Goal: Transaction & Acquisition: Book appointment/travel/reservation

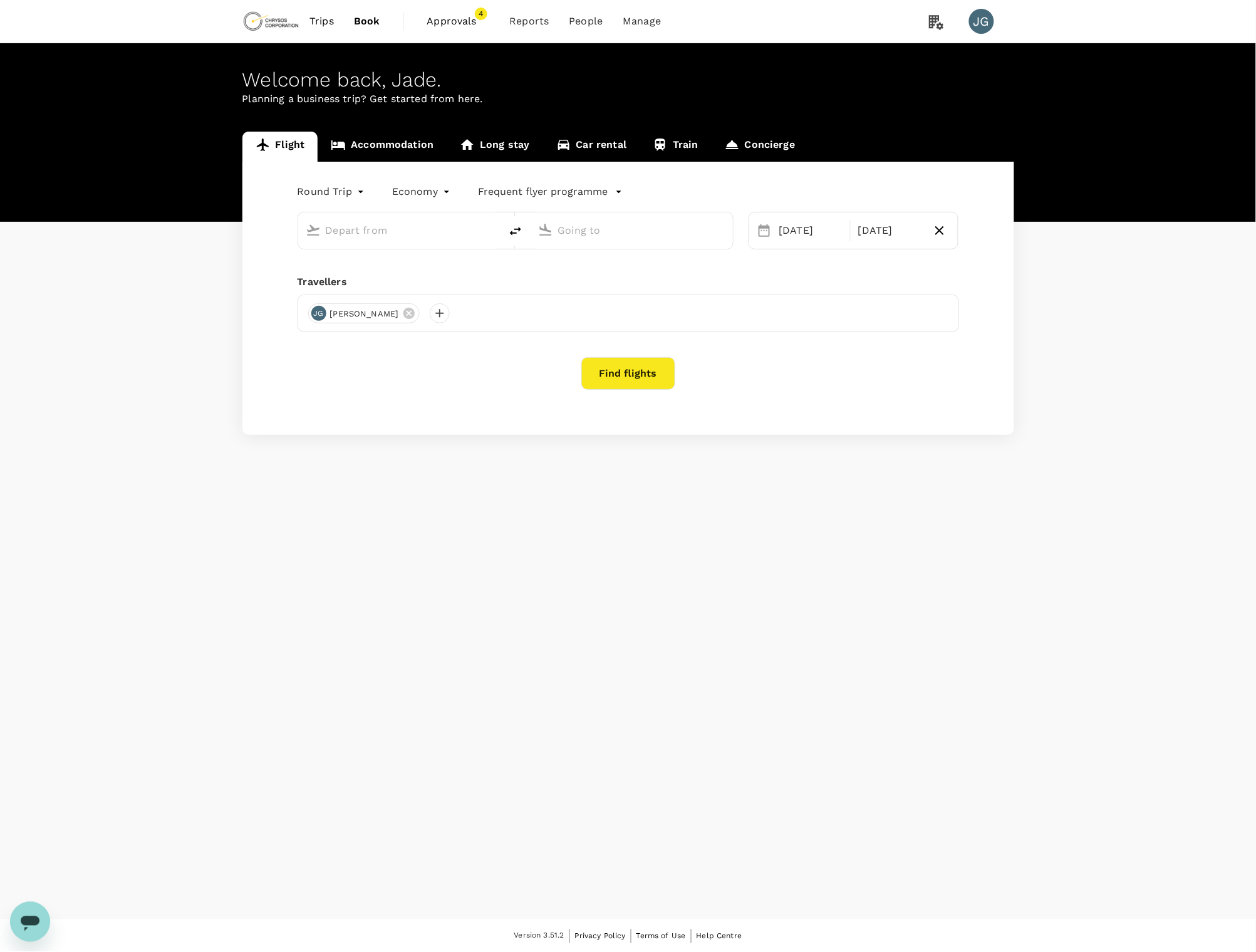
type input "business"
type input "Adelaide (ADL)"
type input "Vancouver Intl (YVR)"
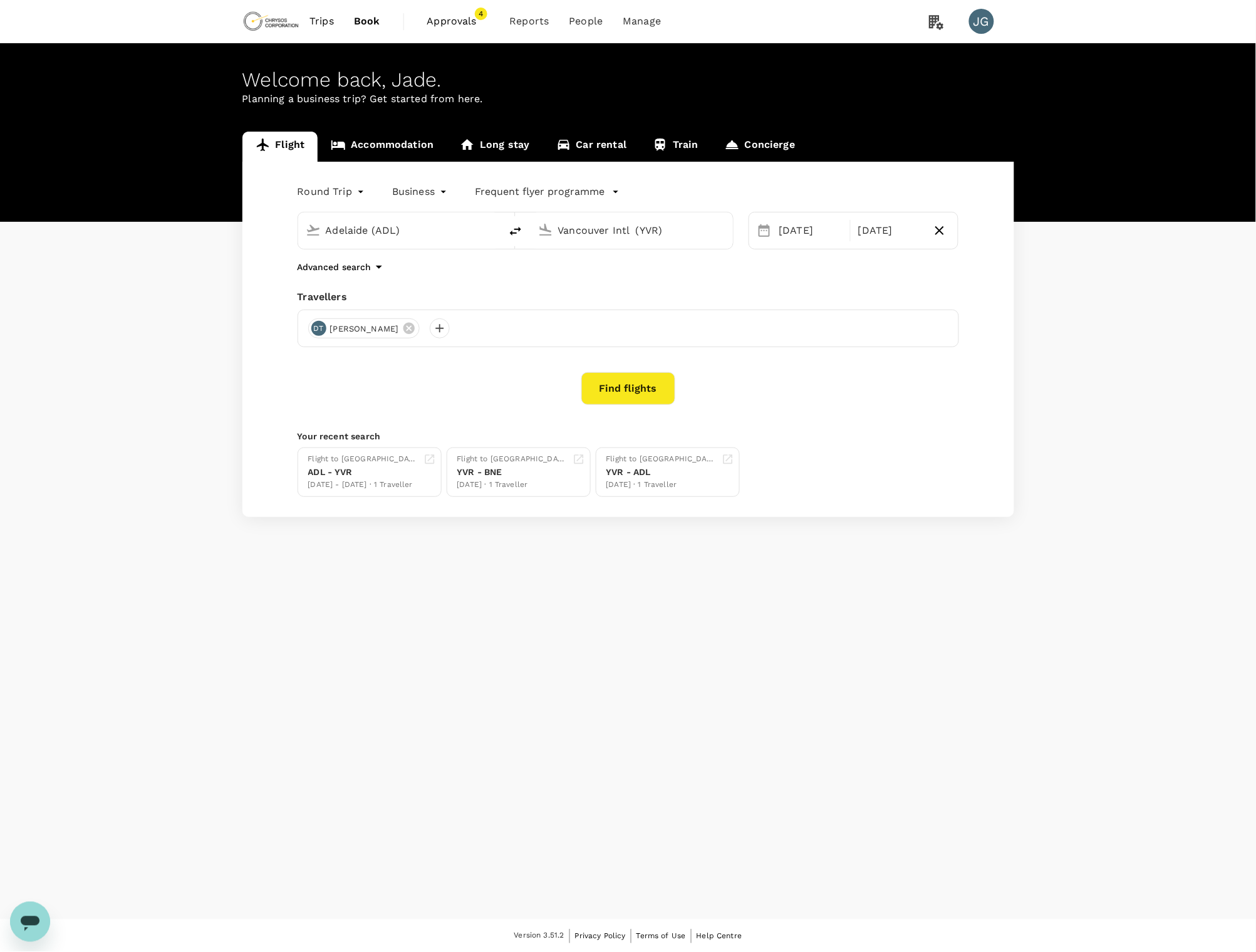
drag, startPoint x: 406, startPoint y: 237, endPoint x: 278, endPoint y: 233, distance: 128.1
click at [278, 233] on div "Round Trip roundtrip Business business Frequent flyer programme [GEOGRAPHIC_DAT…" at bounding box center [628, 339] width 772 height 355
click at [340, 266] on li "Vancouver Intl YVR" at bounding box center [409, 279] width 288 height 27
type input "Vancouver Intl (YVR)"
drag, startPoint x: 635, startPoint y: 230, endPoint x: 539, endPoint y: 227, distance: 96.0
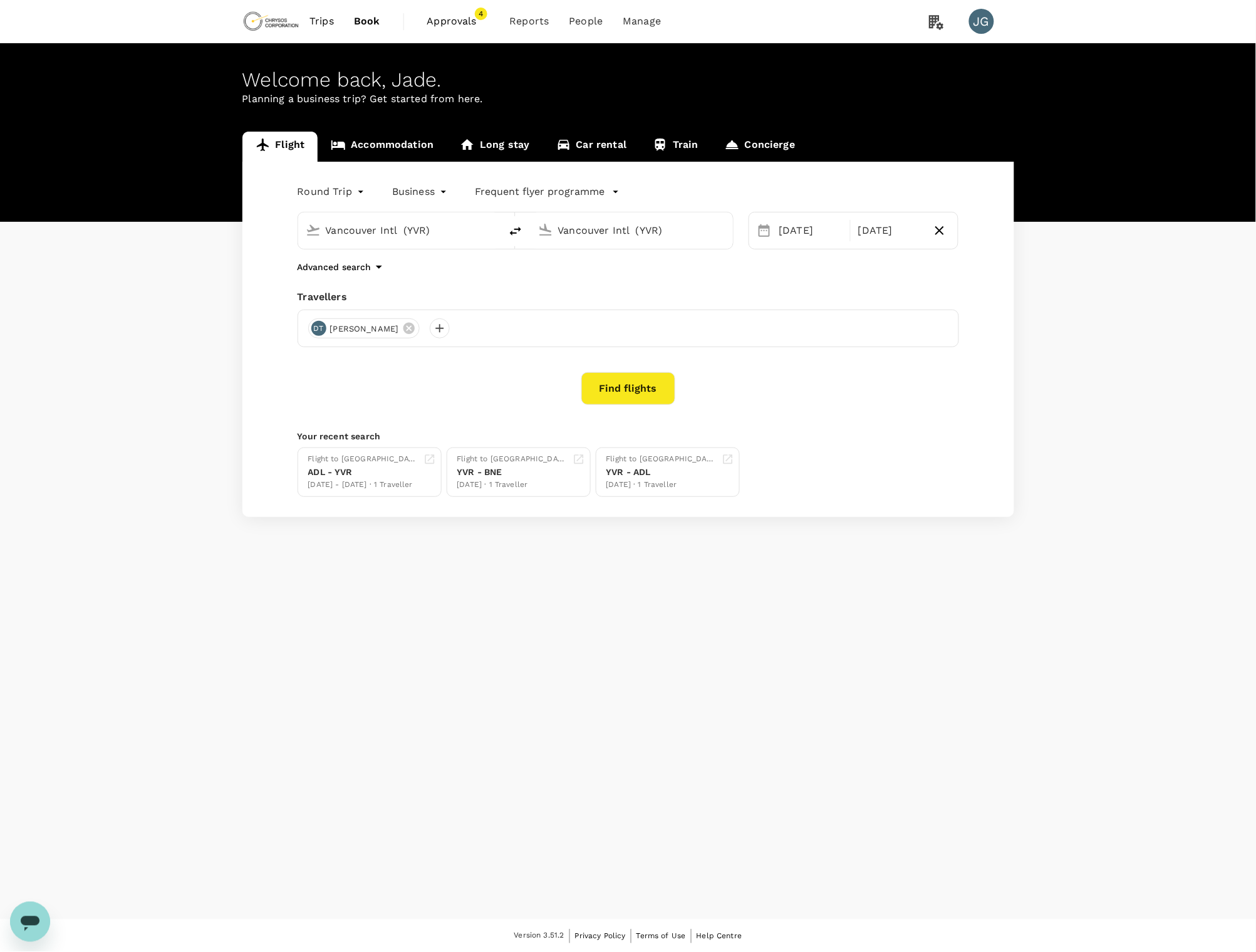
click at [538, 227] on div "Vancouver Intl (YVR)" at bounding box center [629, 227] width 192 height 27
drag, startPoint x: 715, startPoint y: 229, endPoint x: 405, endPoint y: 229, distance: 310.0
click at [405, 229] on div "Vancouver Intl (YVR) Vancouver Intl (YVR)" at bounding box center [515, 230] width 436 height 38
type input ")"
click at [557, 256] on p "[GEOGRAPHIC_DATA], [GEOGRAPHIC_DATA]" at bounding box center [650, 256] width 250 height 13
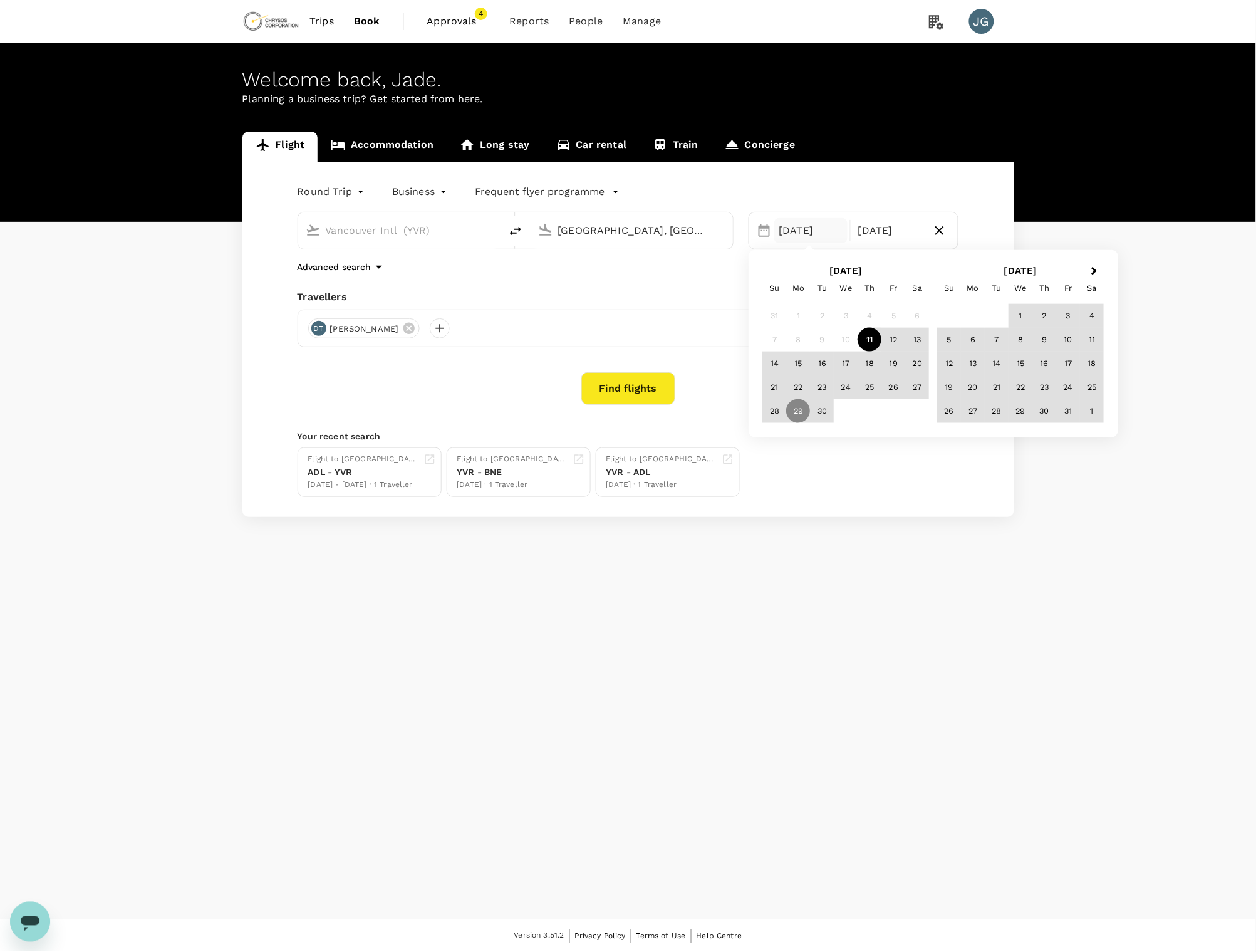
type input "[GEOGRAPHIC_DATA], [GEOGRAPHIC_DATA] (any)"
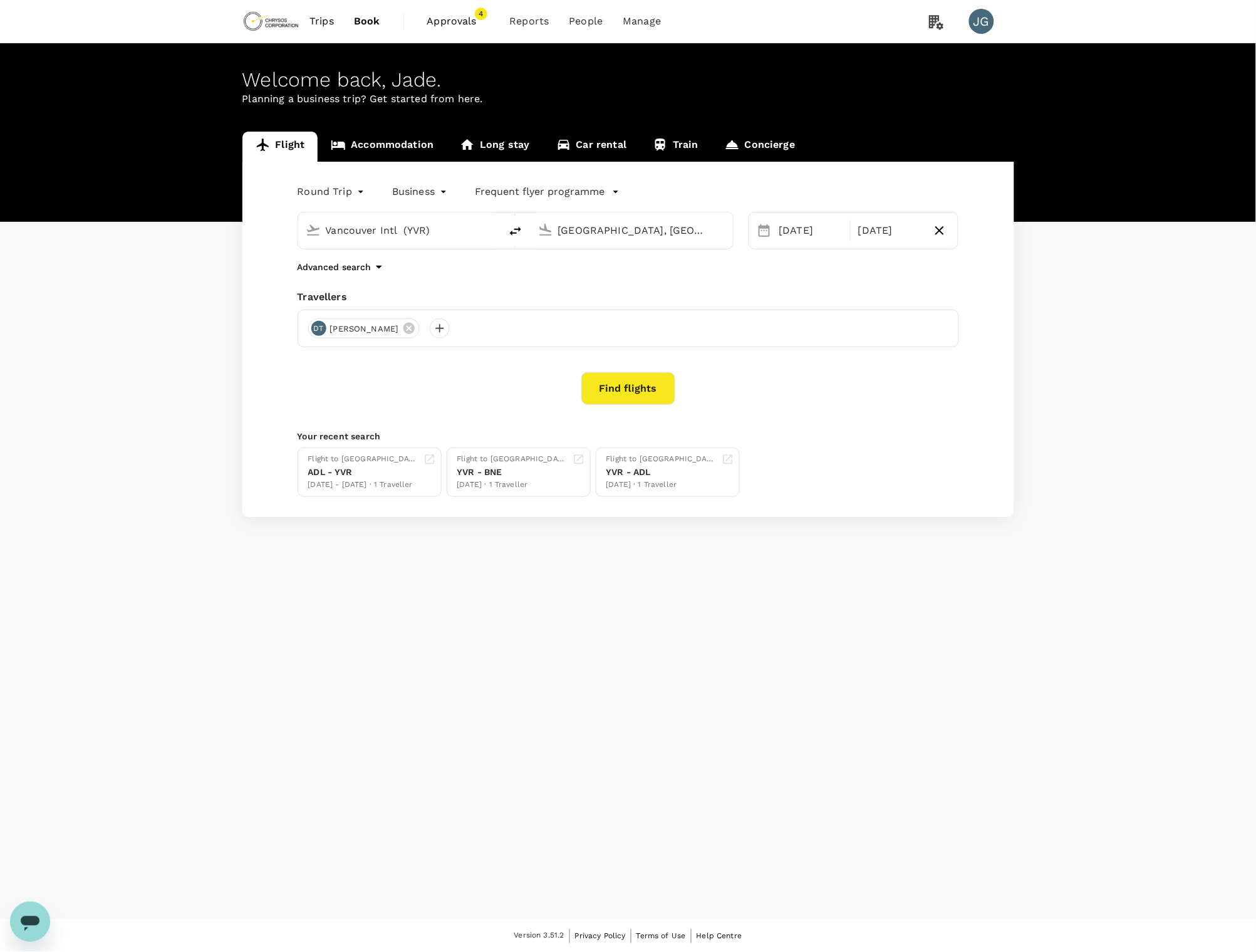
click at [758, 227] on icon at bounding box center [764, 230] width 15 height 15
click at [785, 228] on div "[DATE]" at bounding box center [811, 230] width 73 height 25
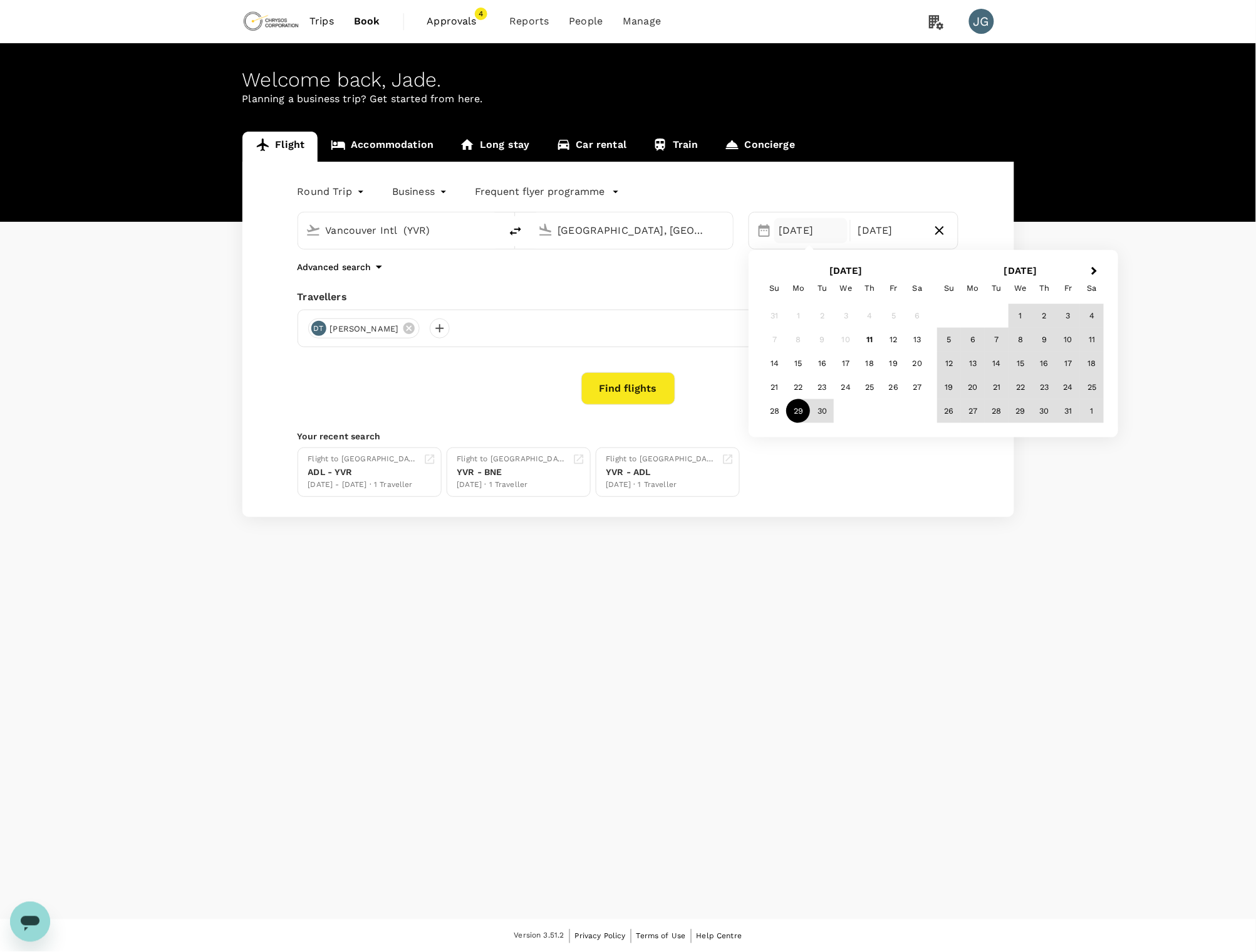
click at [802, 414] on div "29" at bounding box center [799, 411] width 24 height 24
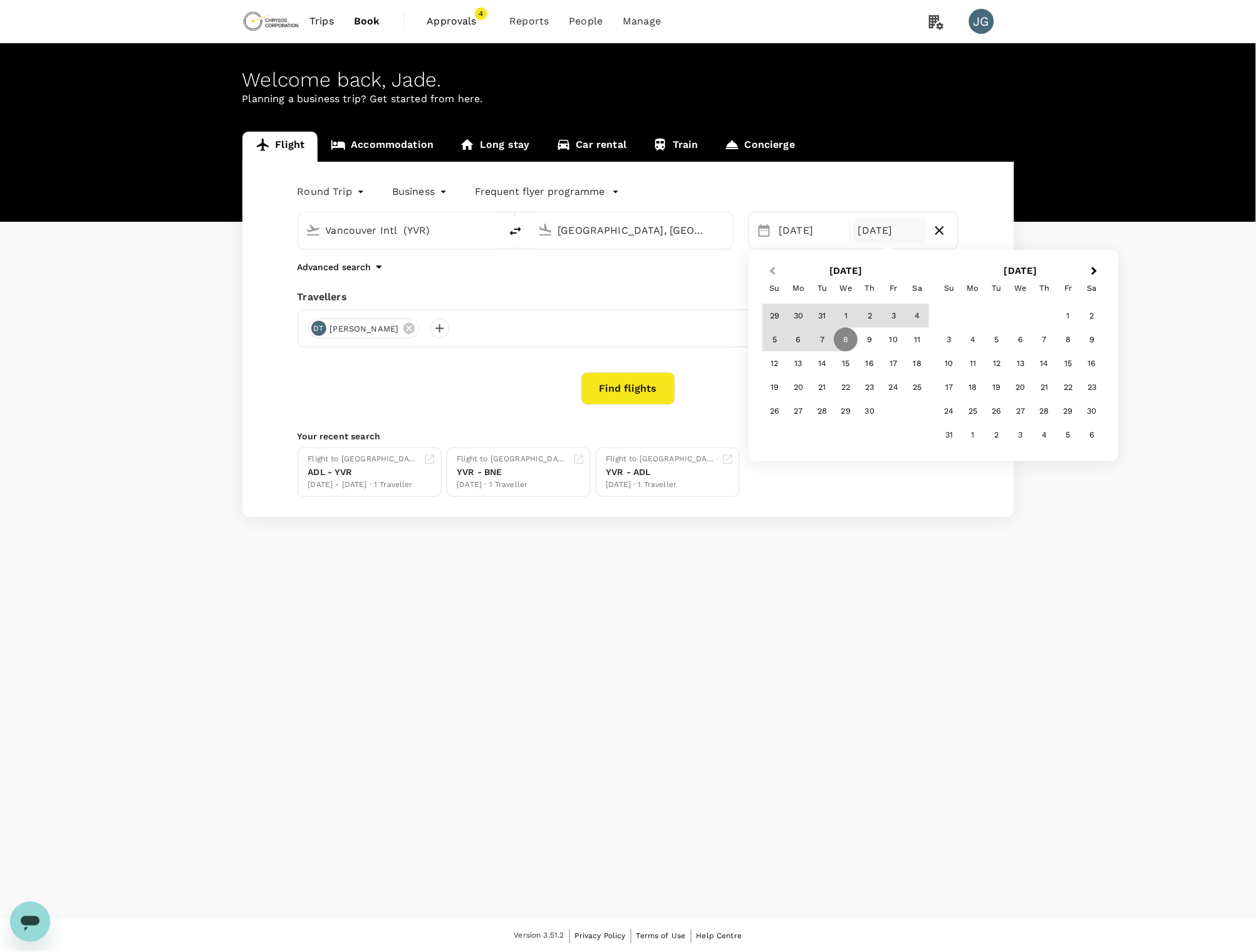
click at [772, 273] on span "Previous Month" at bounding box center [772, 271] width 0 height 15
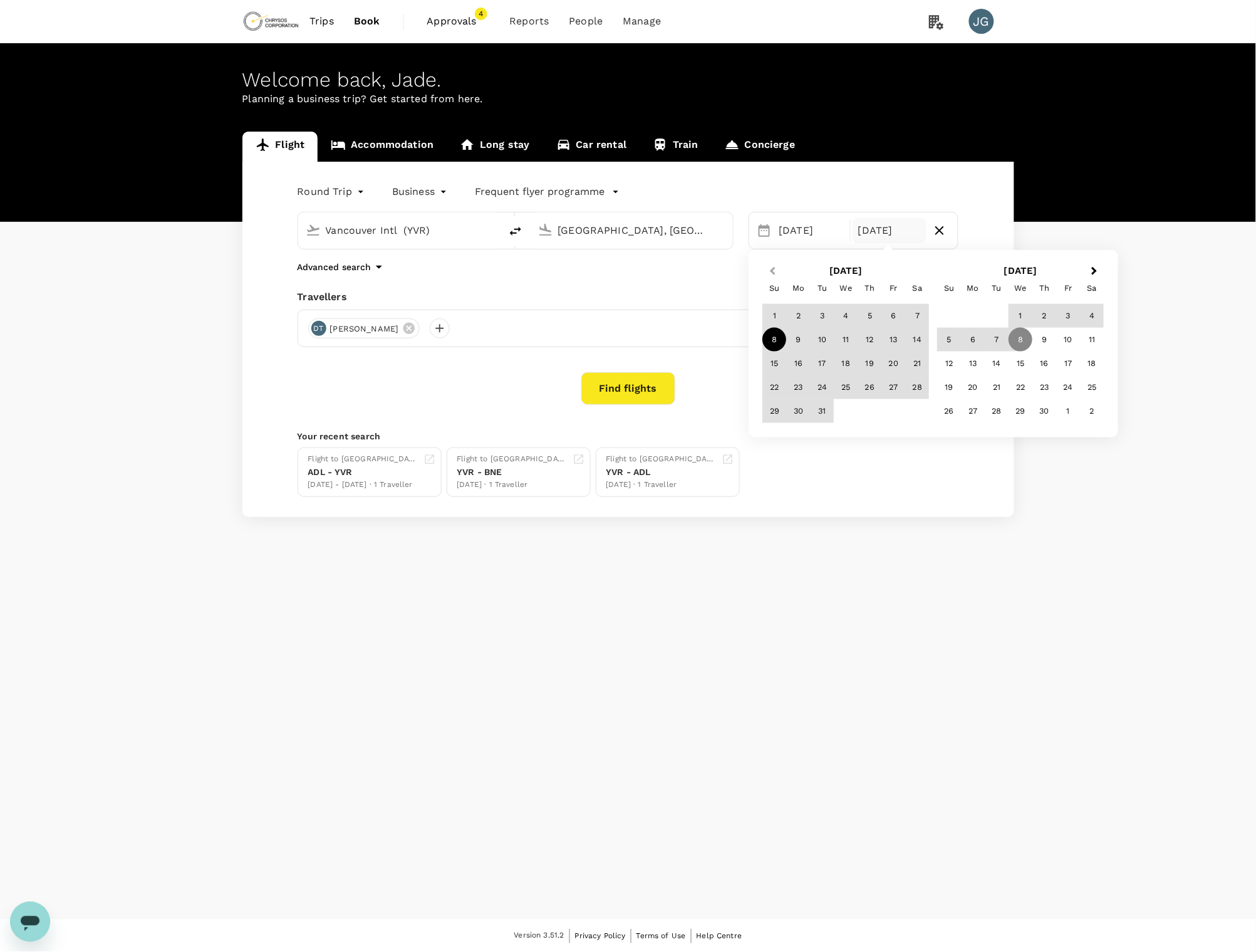
click at [772, 273] on span "Previous Month" at bounding box center [772, 271] width 0 height 15
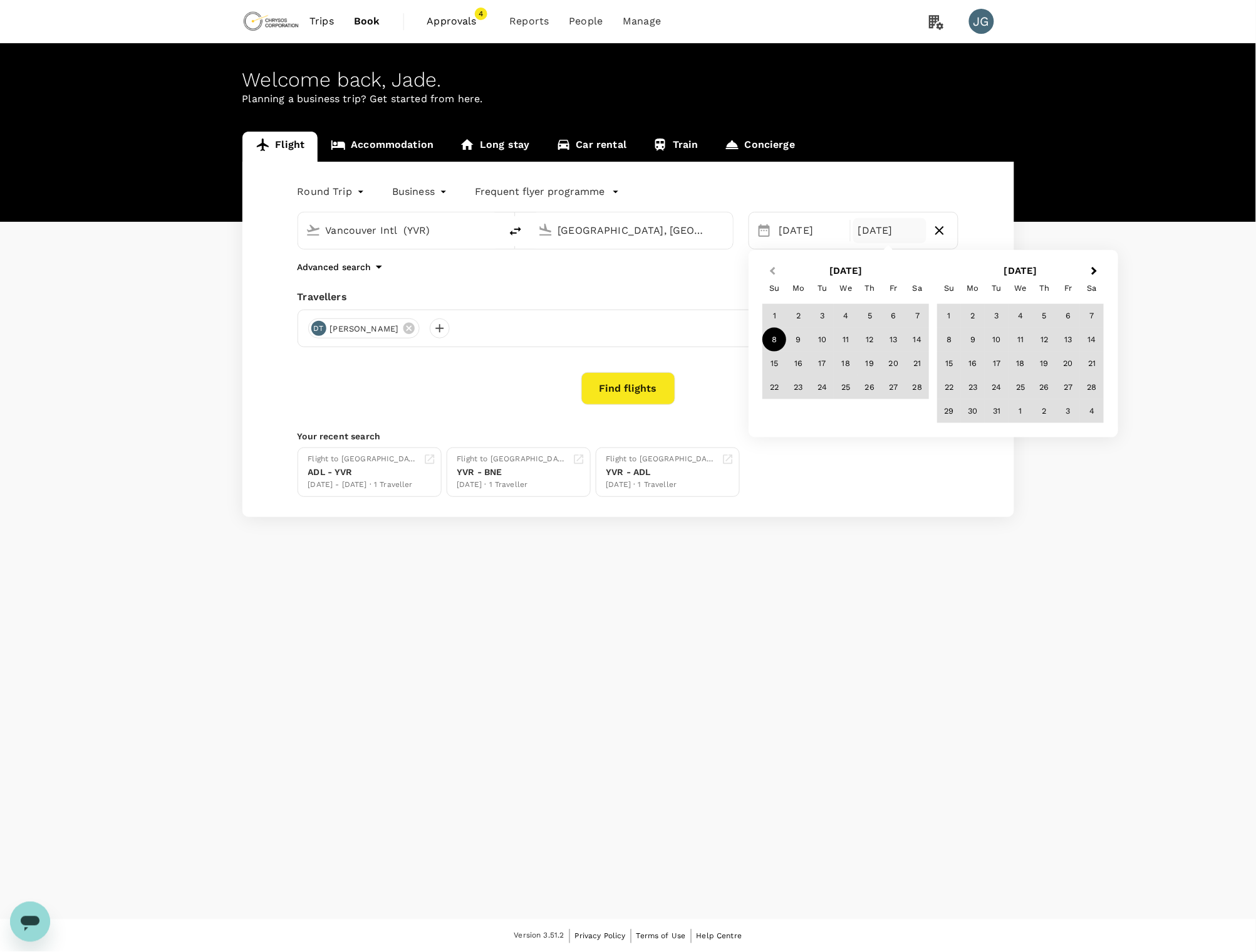
click at [772, 273] on span "Previous Month" at bounding box center [772, 271] width 0 height 15
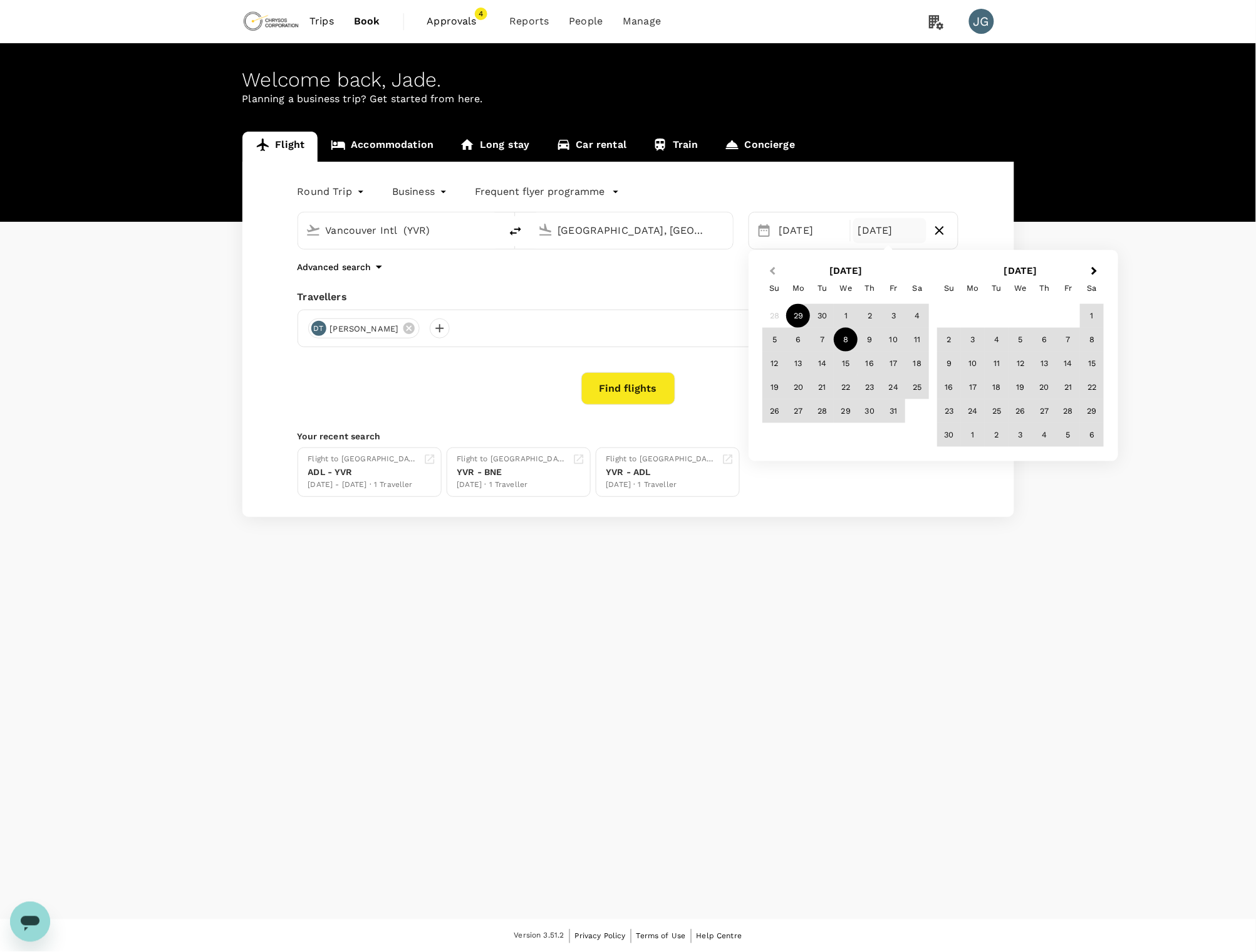
click at [772, 273] on span "Previous Month" at bounding box center [772, 271] width 0 height 15
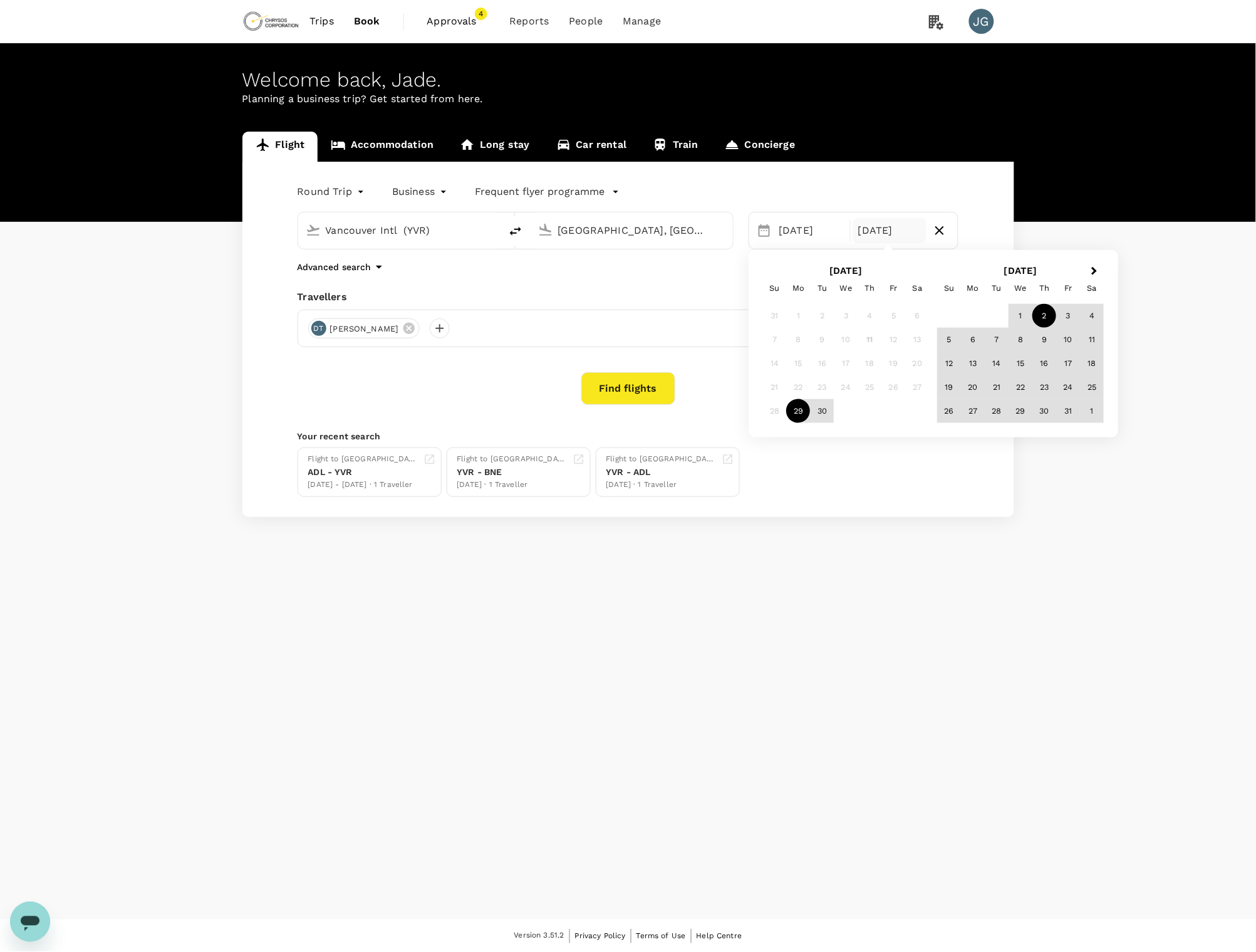
click at [1040, 310] on div "2" at bounding box center [1044, 315] width 24 height 24
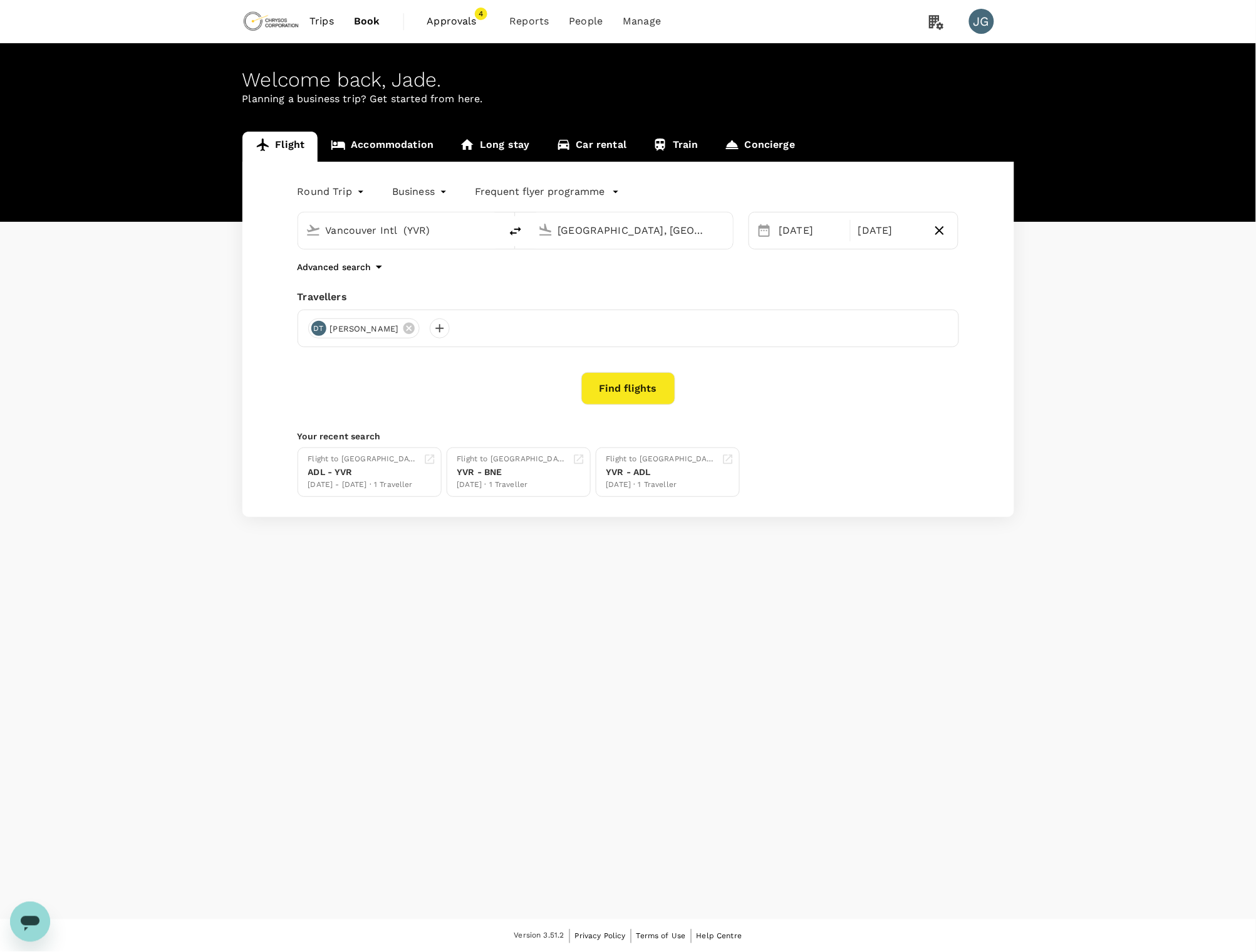
click at [621, 382] on button "Find flights" at bounding box center [628, 388] width 94 height 32
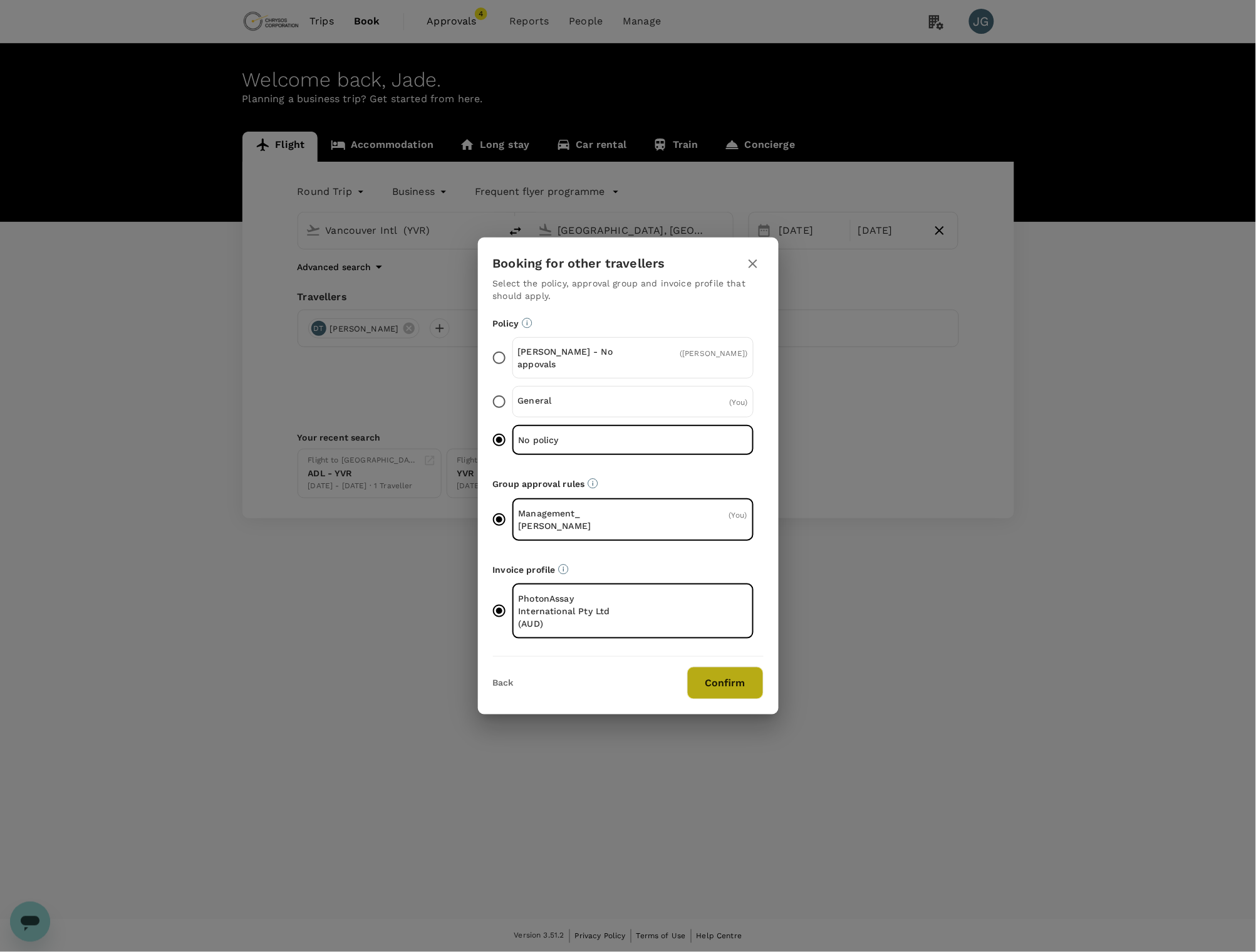
click at [727, 667] on button "Confirm" at bounding box center [725, 683] width 76 height 32
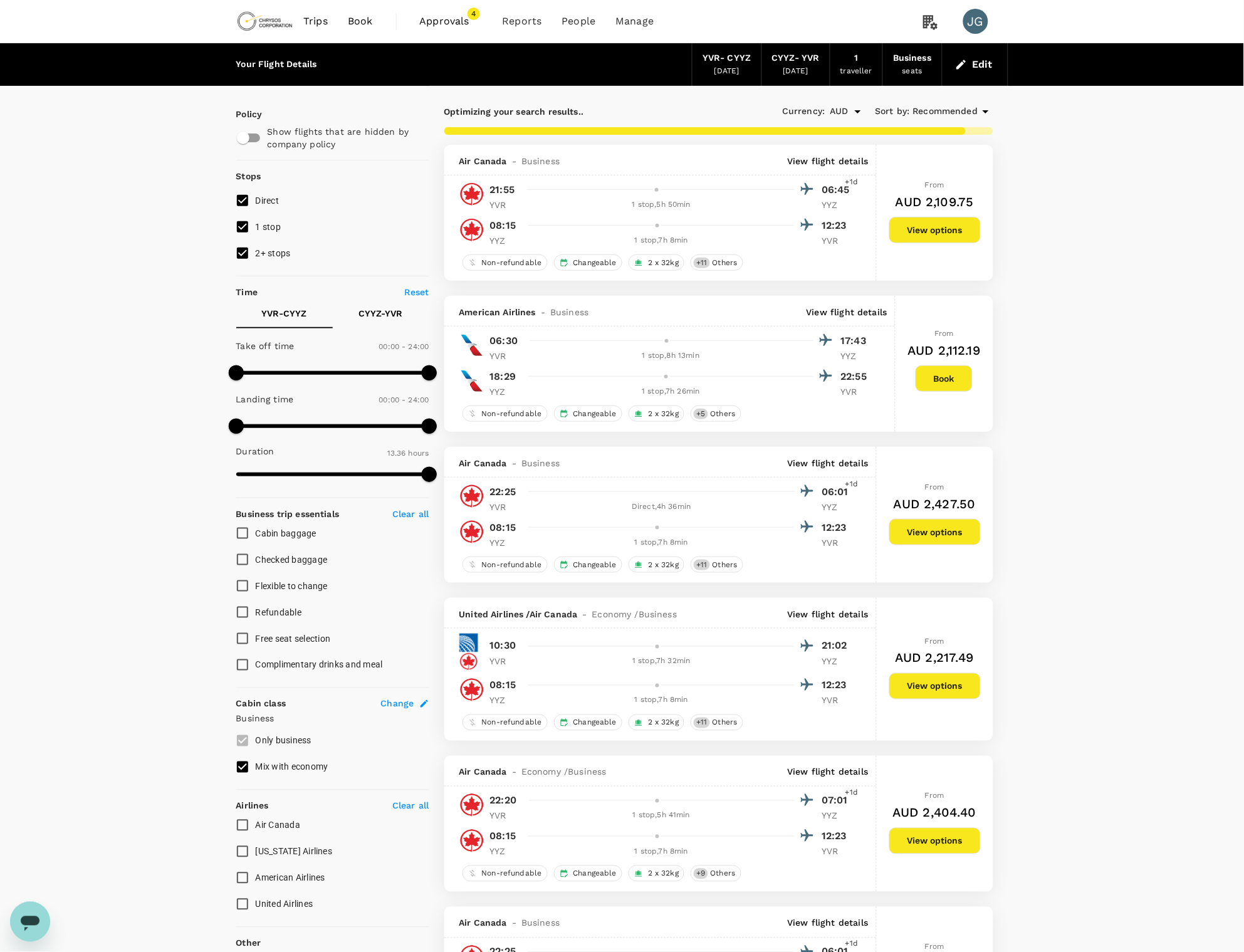
click at [273, 229] on span "1 stop" at bounding box center [268, 227] width 26 height 10
click at [256, 229] on input "1 stop" at bounding box center [242, 227] width 27 height 27
checkbox input "false"
click at [280, 250] on span "2+ stops" at bounding box center [273, 253] width 35 height 10
click at [256, 250] on input "2+ stops" at bounding box center [242, 253] width 27 height 27
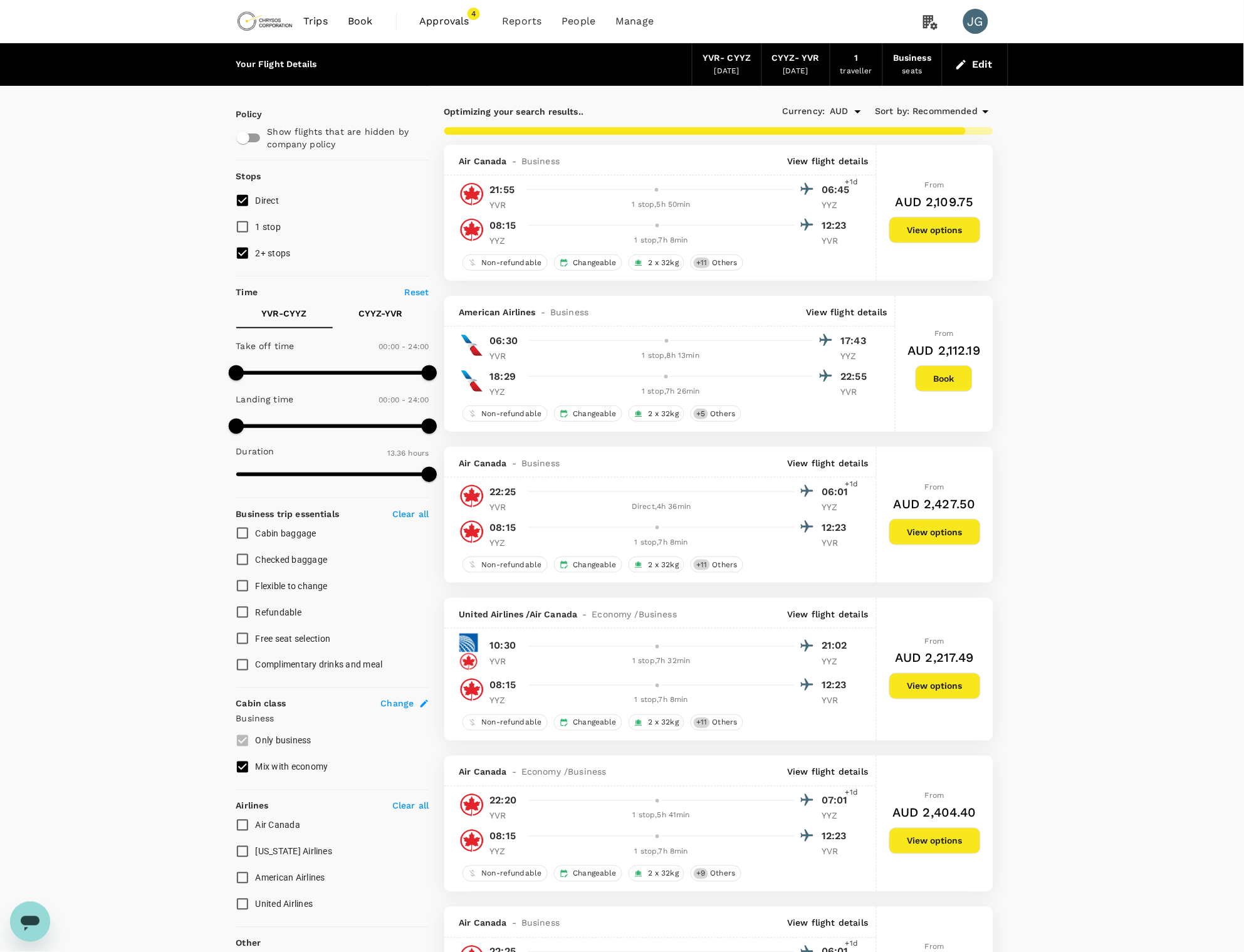
checkbox input "false"
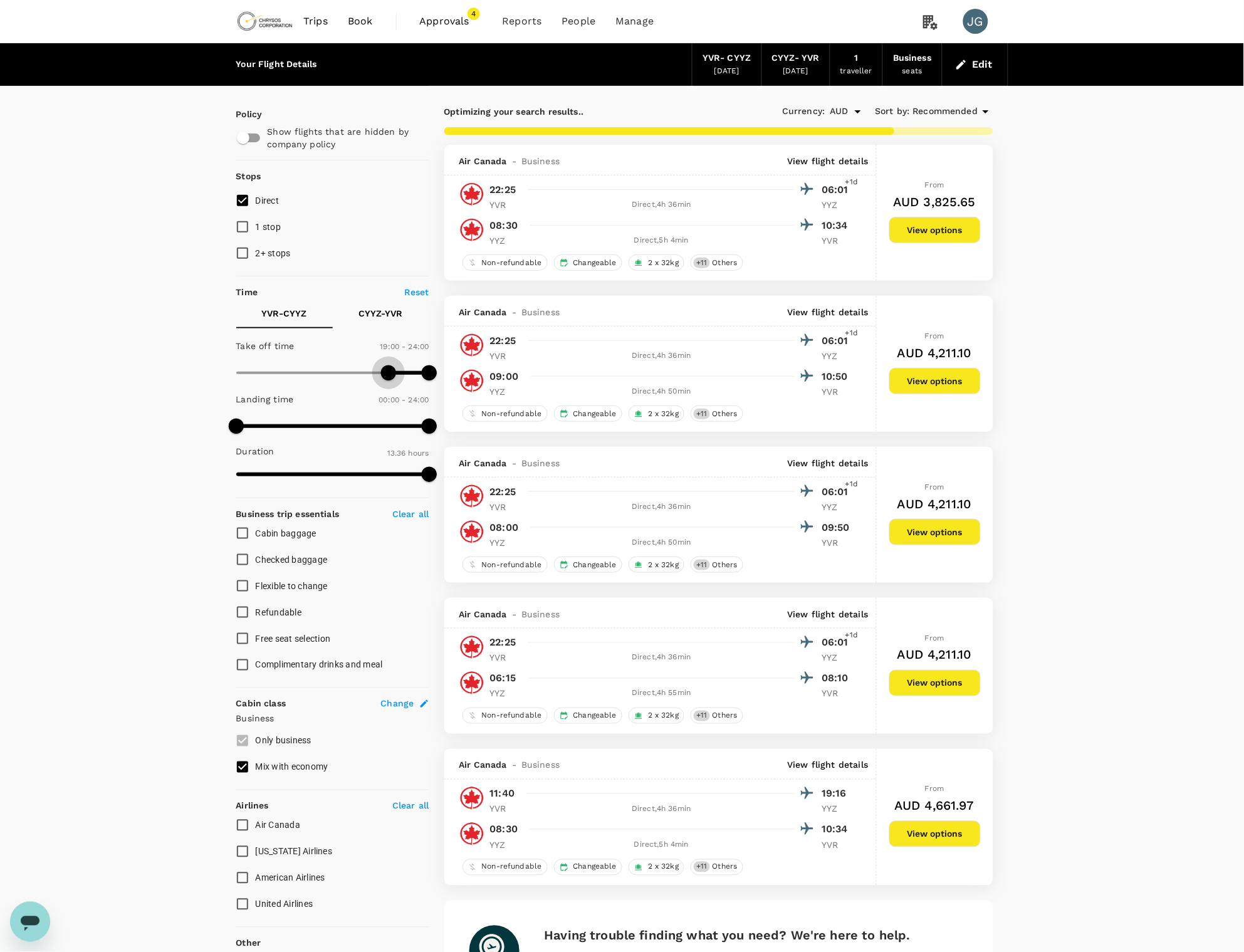
type input "1170"
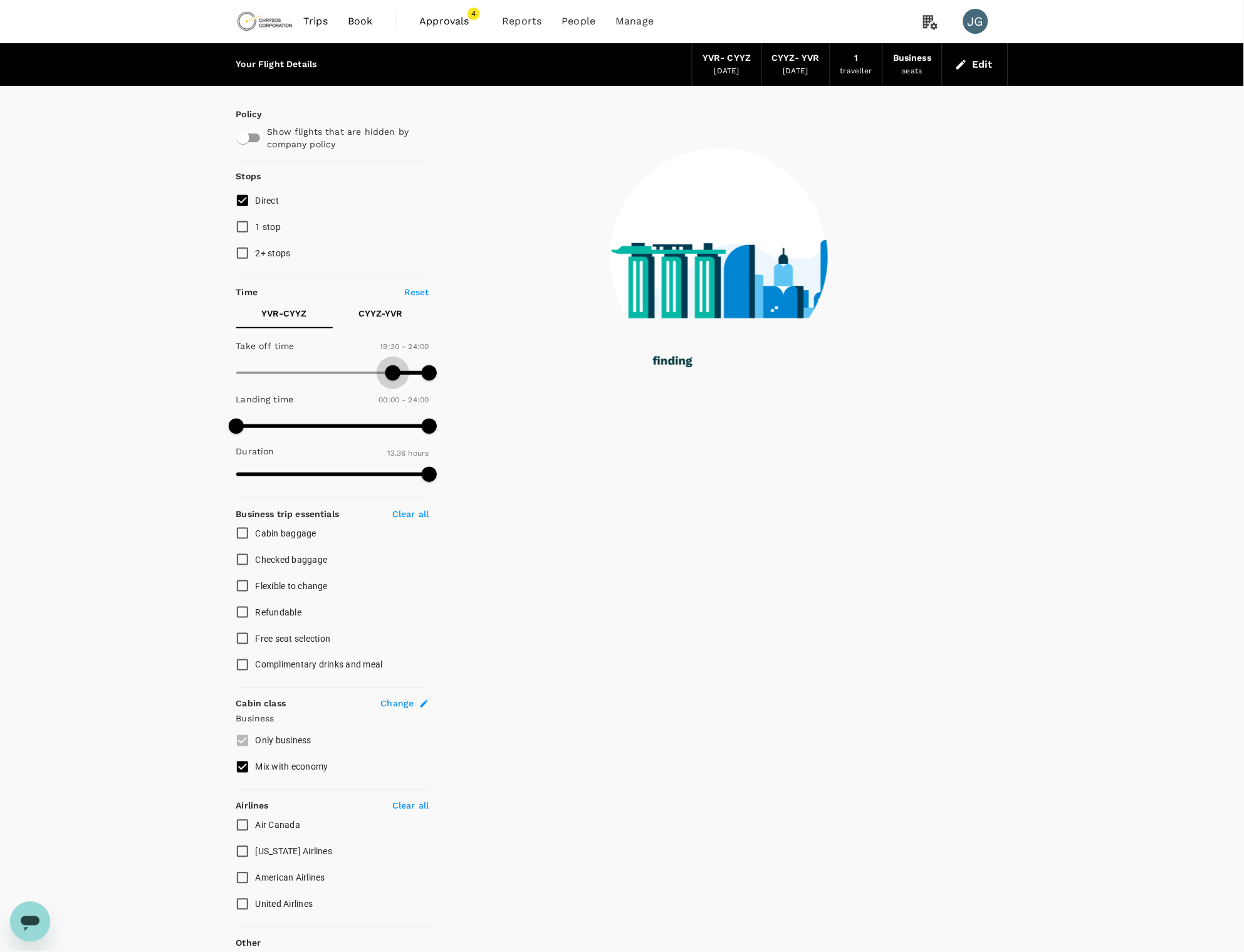
drag, startPoint x: 239, startPoint y: 367, endPoint x: 394, endPoint y: 366, distance: 155.0
click at [394, 366] on span at bounding box center [393, 373] width 15 height 15
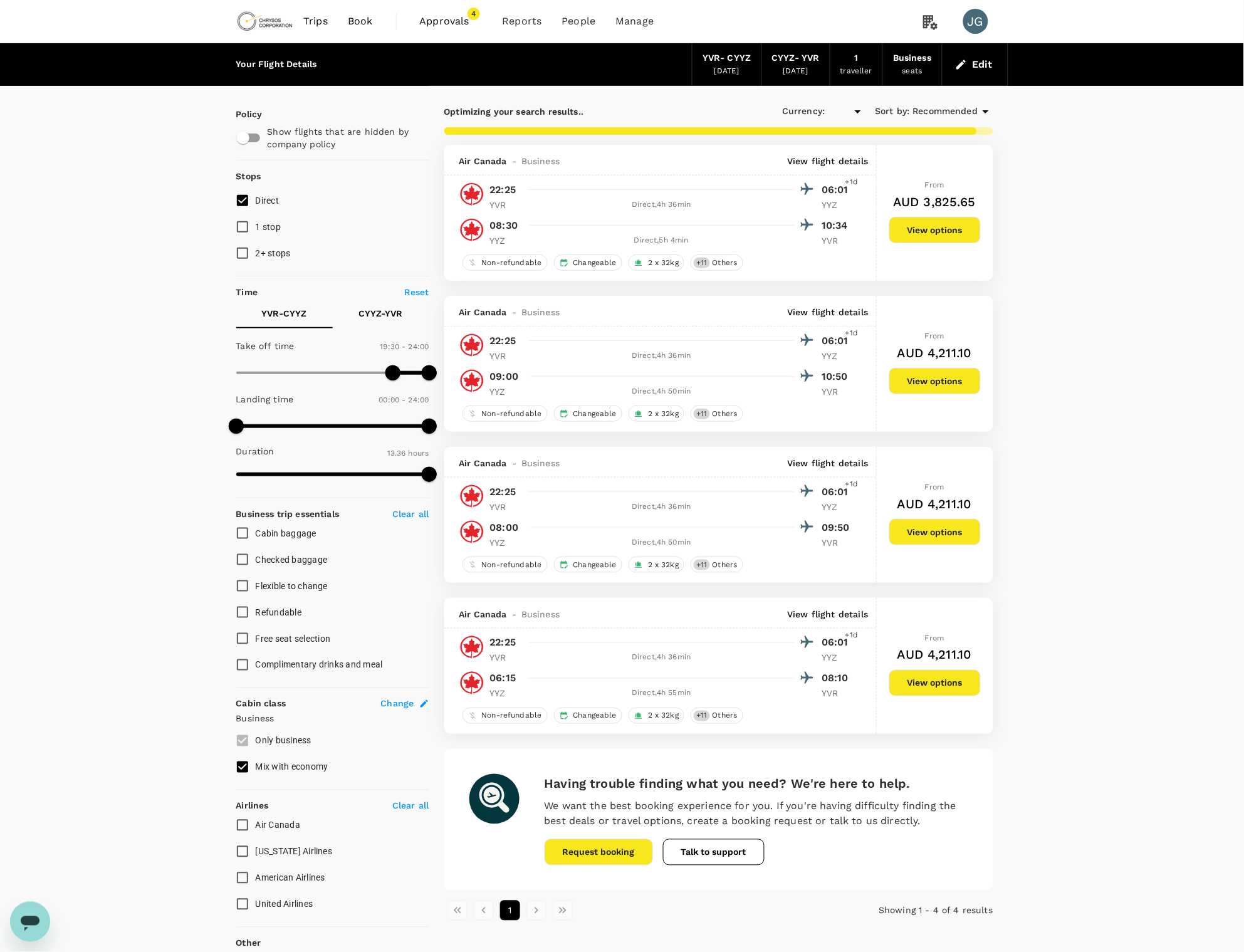
type input "AUD"
